Goal: Find specific page/section: Find specific page/section

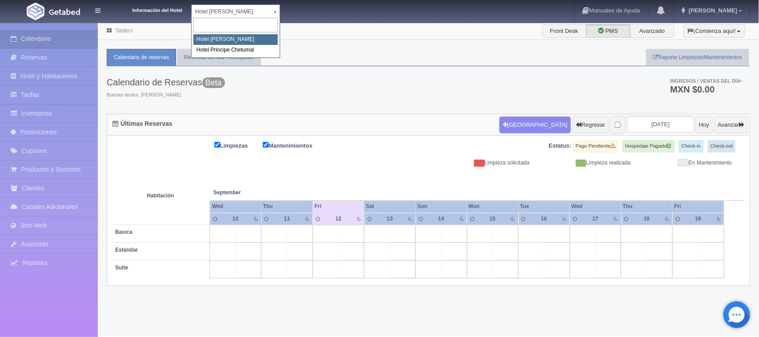
click at [240, 22] on body "Información del Hotel [GEOGRAPHIC_DATA][PERSON_NAME] [PERSON_NAME] [GEOGRAPHIC_…" at bounding box center [379, 179] width 759 height 314
select select "567"
click at [211, 22] on body "Información del Hotel Hotel Juliet Chetumal Hotel Juliet Chetumal Hotel Princip…" at bounding box center [379, 179] width 759 height 314
select select "567"
